Goal: Information Seeking & Learning: Learn about a topic

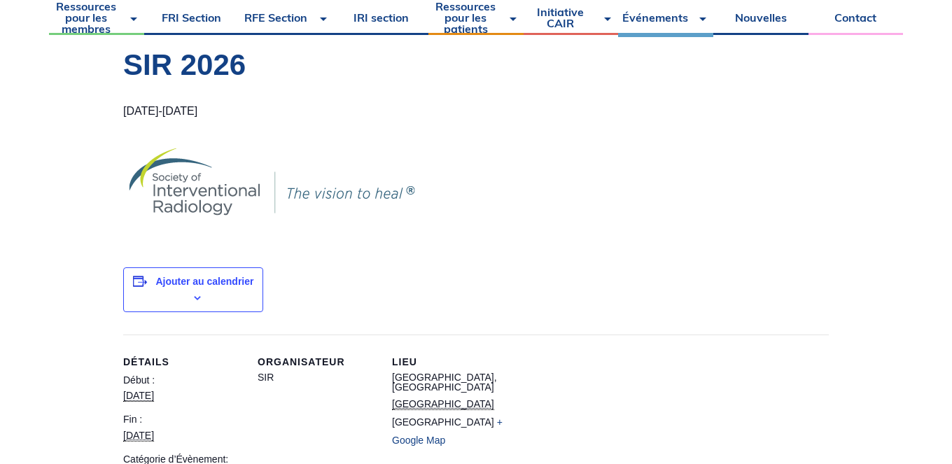
scroll to position [198, 0]
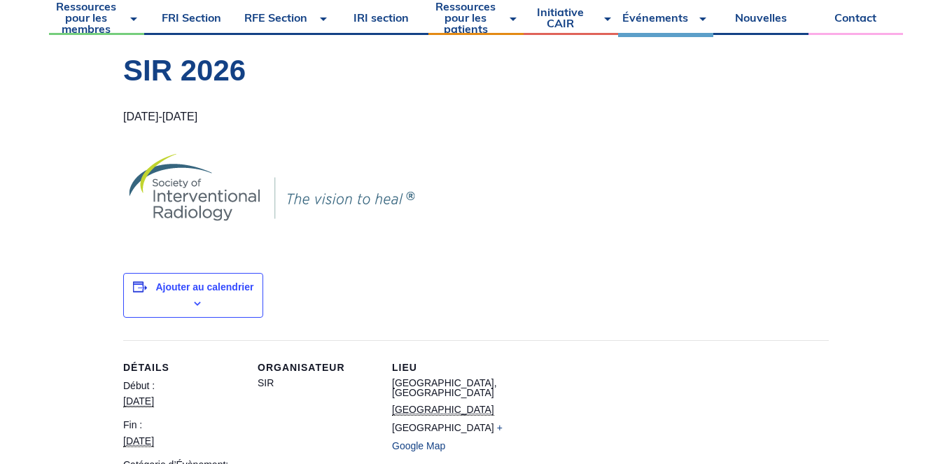
drag, startPoint x: 260, startPoint y: 116, endPoint x: 98, endPoint y: 102, distance: 163.0
click at [98, 102] on body "À Propos Vision et mission Membre de la direction Rapports annuels Etats Financ…" at bounding box center [476, 34] width 952 height 464
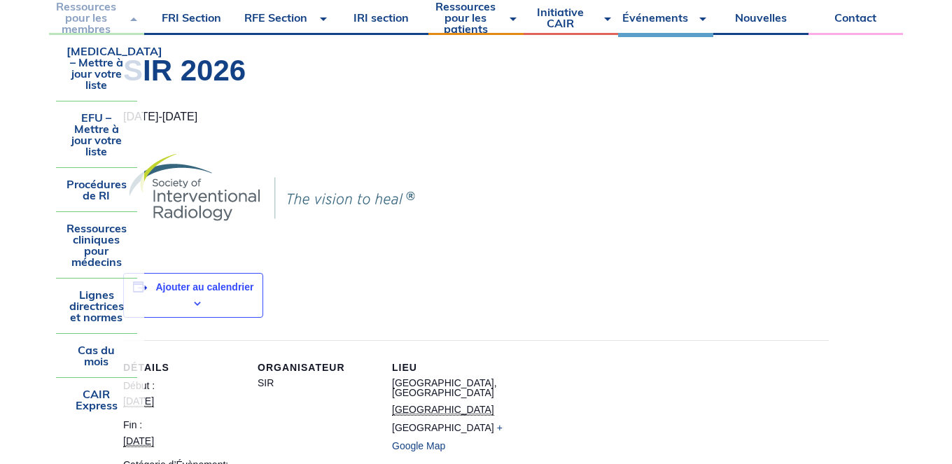
copy h2 "[DATE] - [DATE]"
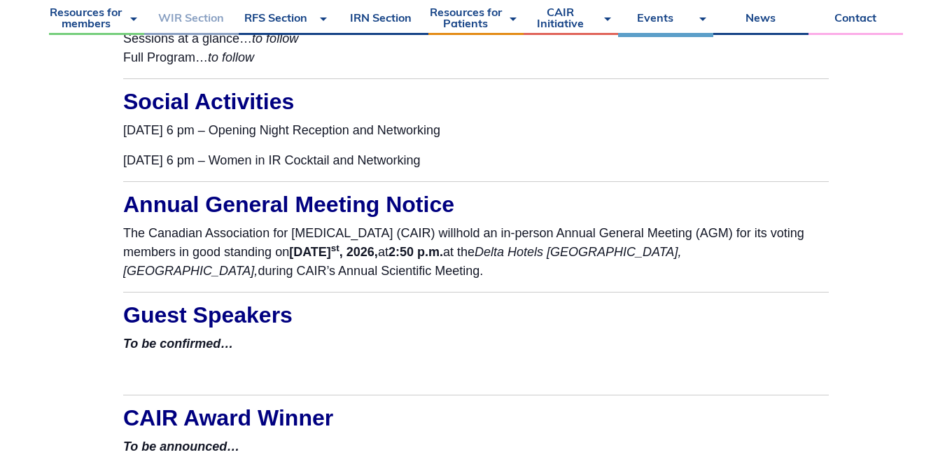
scroll to position [2646, 0]
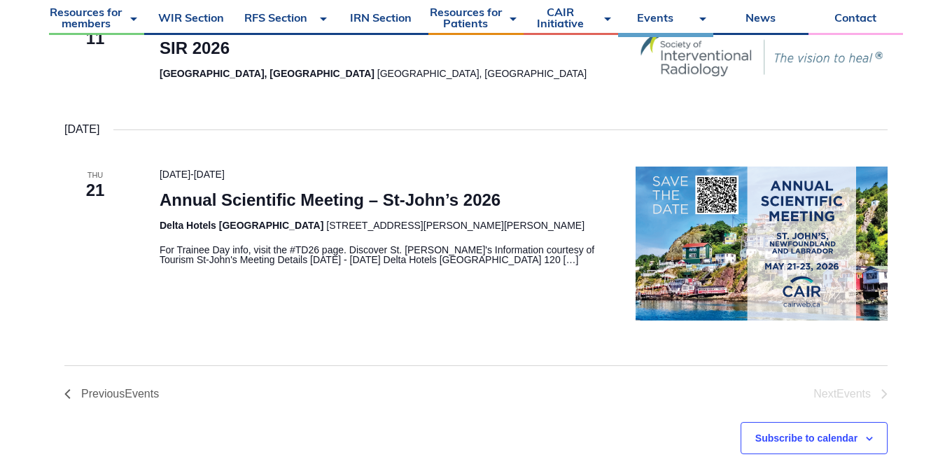
scroll to position [538, 0]
drag, startPoint x: 571, startPoint y: 256, endPoint x: 544, endPoint y: 256, distance: 26.6
click at [544, 256] on p "For Trainee Day info, visit the #TD26 page. Discover St. John's Information cou…" at bounding box center [381, 254] width 443 height 20
drag, startPoint x: 200, startPoint y: 222, endPoint x: 160, endPoint y: 162, distance: 72.2
click at [160, 166] on header "21 May 2026 - 23 May 2026 Annual Scientific Meeting – St-John’s 2026 Delta Hote…" at bounding box center [381, 199] width 443 height 67
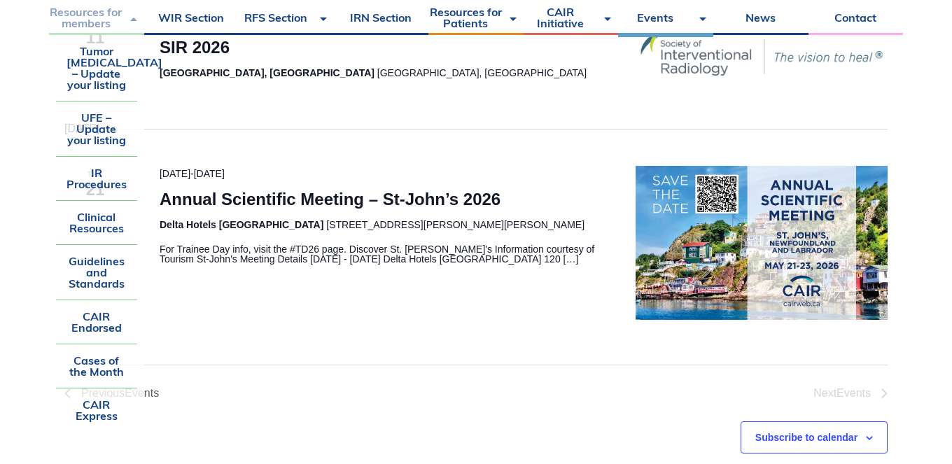
copy header "21 May 2026 - 23 May 2026 Annual Scientific Meeting – St-John’s 2026 Delta Hote…"
